Goal: Information Seeking & Learning: Learn about a topic

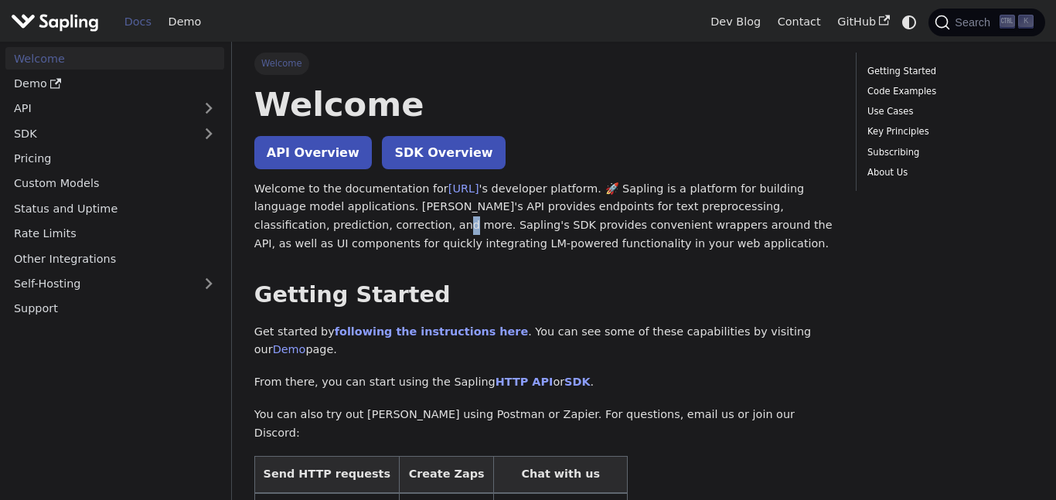
click at [12, 39] on div "Docs Demo" at bounding box center [356, 21] width 691 height 33
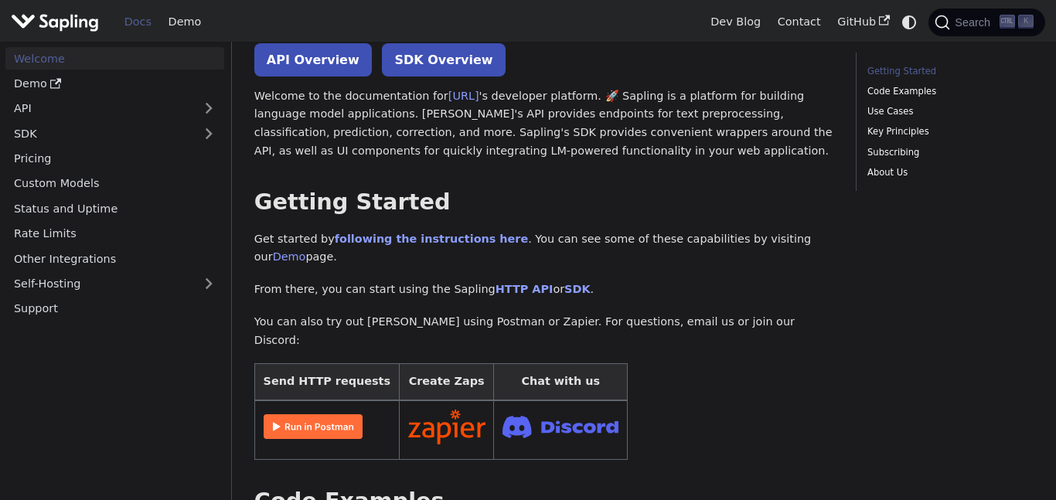
scroll to position [92, 0]
click at [196, 81] on link "Demo" at bounding box center [114, 84] width 219 height 22
click at [136, 108] on link "API" at bounding box center [99, 108] width 188 height 22
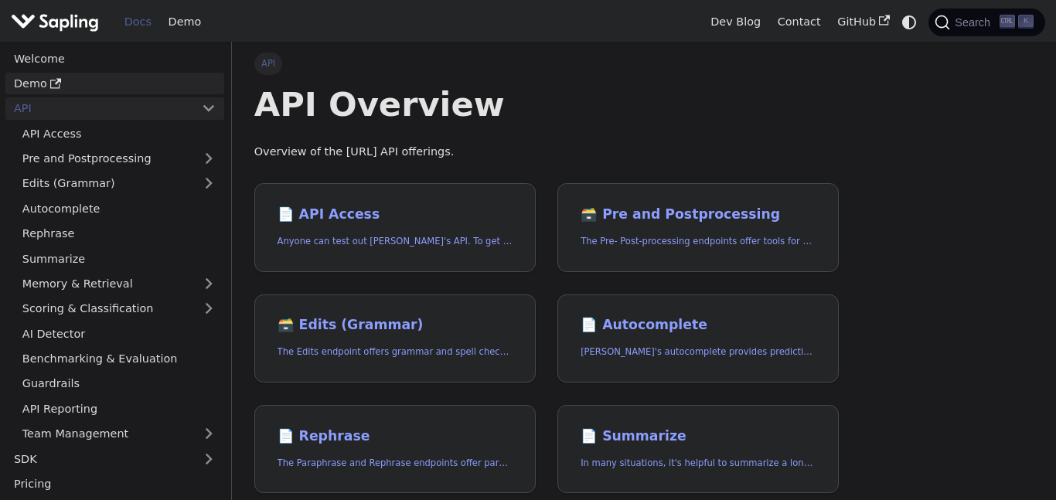
click at [99, 80] on link "Demo" at bounding box center [114, 84] width 219 height 22
